Goal: Task Accomplishment & Management: Complete application form

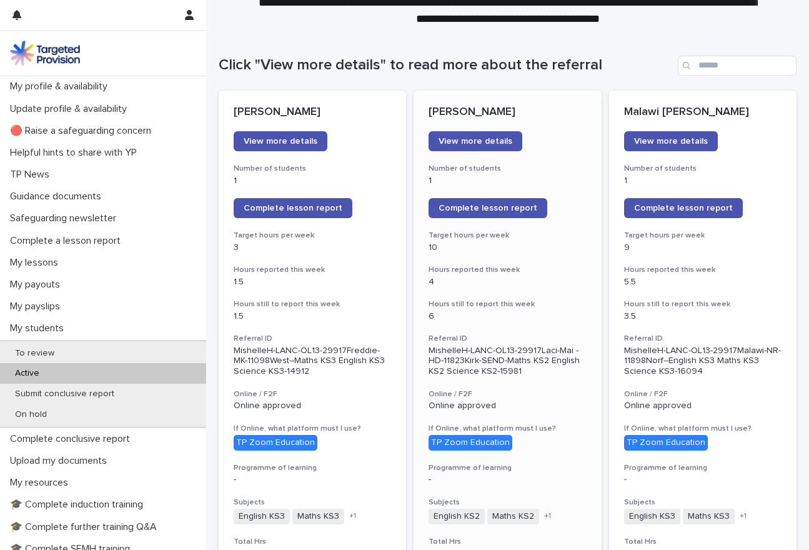
scroll to position [96, 0]
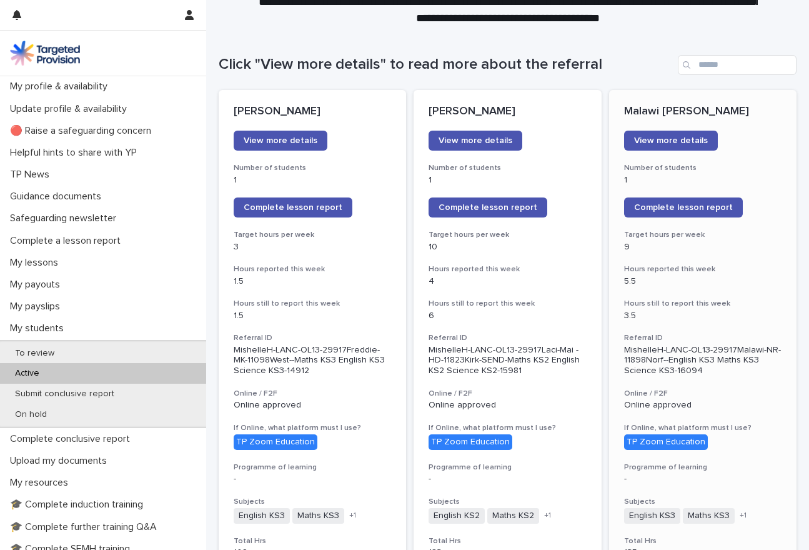
click at [749, 314] on p "3.5" at bounding box center [702, 315] width 157 height 11
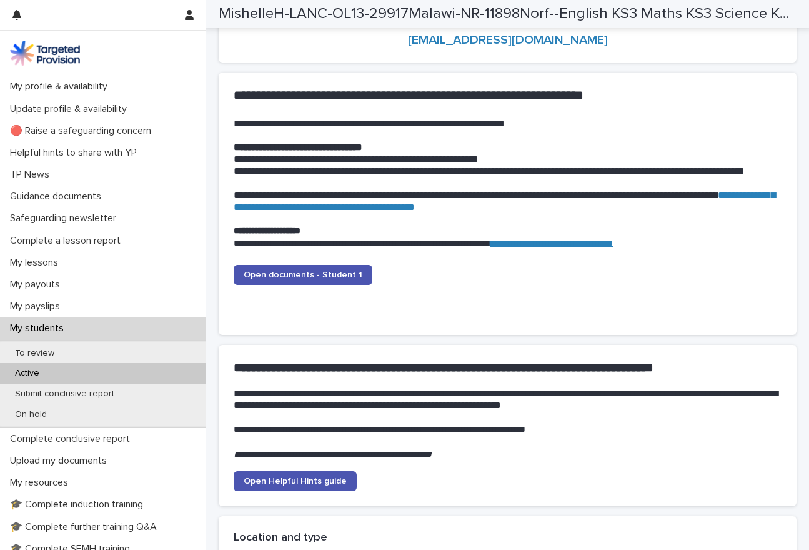
scroll to position [1199, 0]
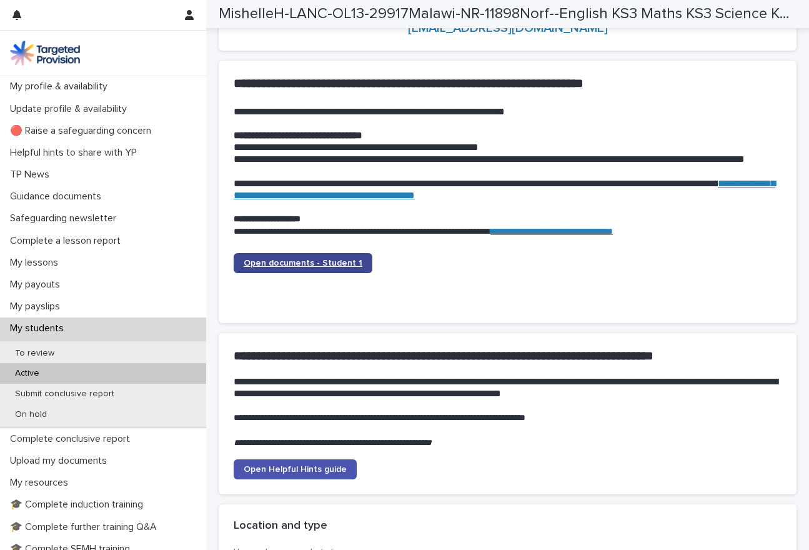
click at [339, 260] on span "Open documents - Student 1" at bounding box center [303, 263] width 119 height 9
click at [332, 263] on span "Open documents - Student 1" at bounding box center [303, 263] width 119 height 9
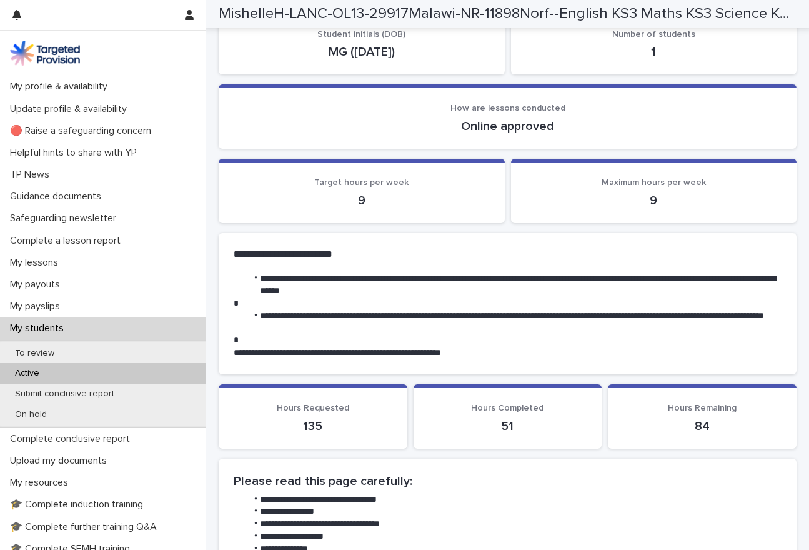
scroll to position [165, 0]
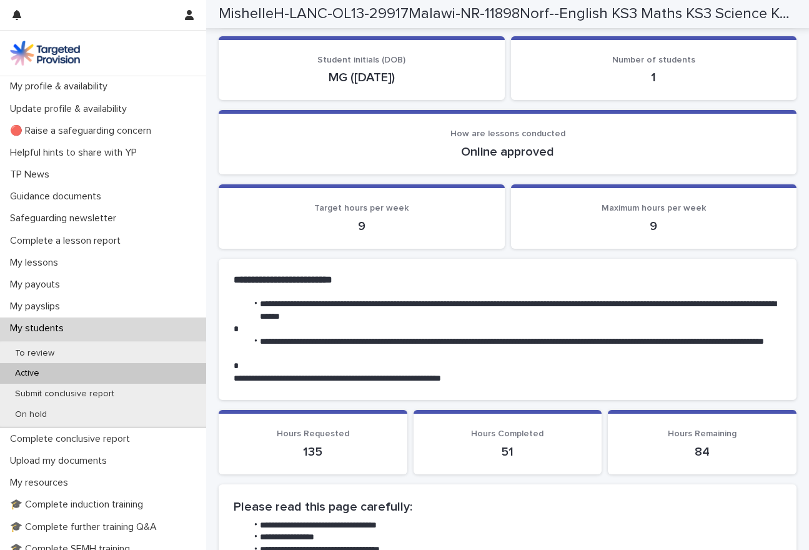
click at [39, 368] on p "Active" at bounding box center [27, 373] width 44 height 11
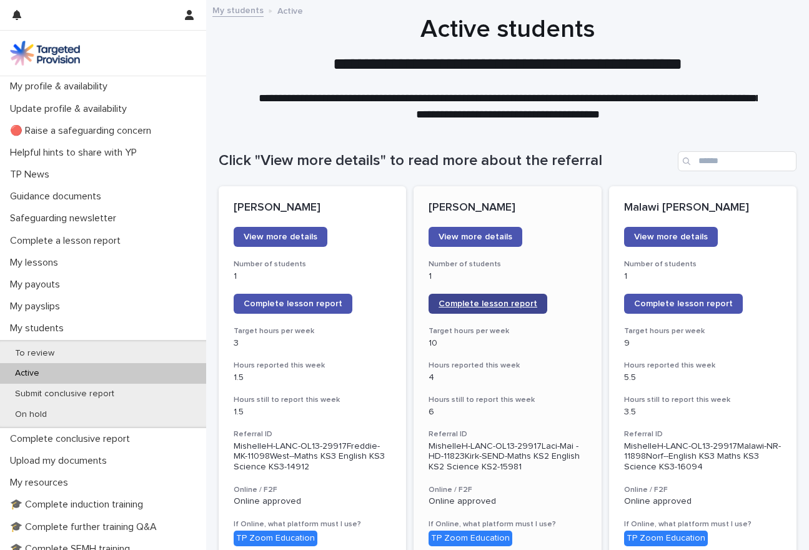
click at [506, 307] on span "Complete lesson report" at bounding box center [487, 303] width 99 height 9
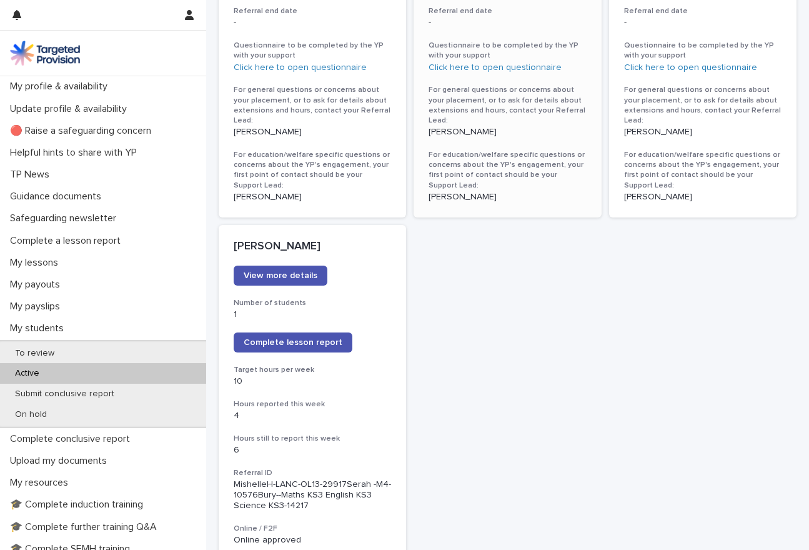
scroll to position [891, 0]
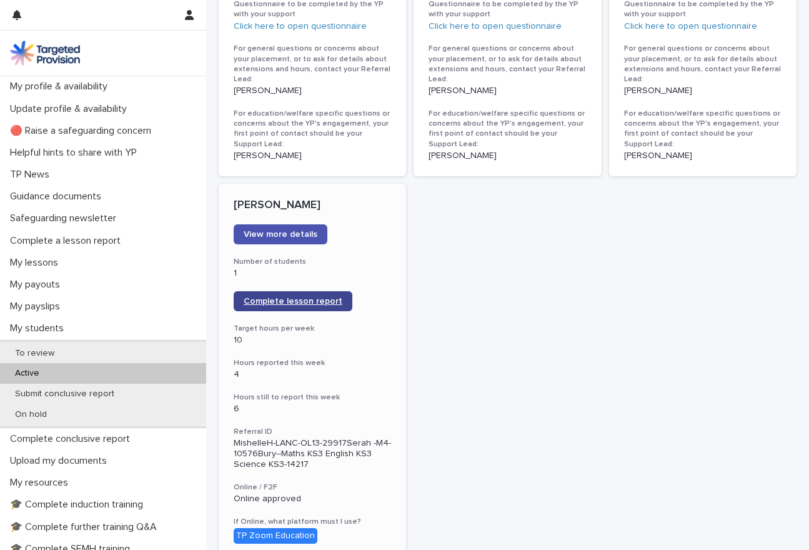
click at [297, 297] on span "Complete lesson report" at bounding box center [293, 301] width 99 height 9
